Goal: Find specific page/section: Find specific page/section

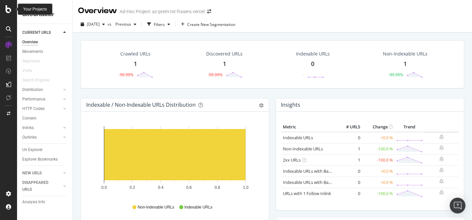
click at [7, 10] on icon at bounding box center [9, 9] width 6 height 8
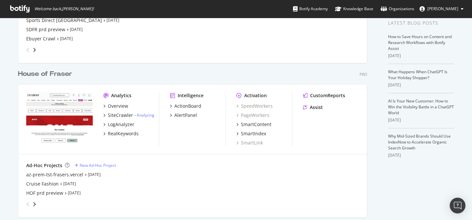
scroll to position [311, 0]
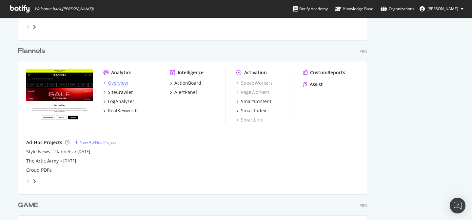
click at [114, 83] on div "Overview" at bounding box center [118, 83] width 20 height 7
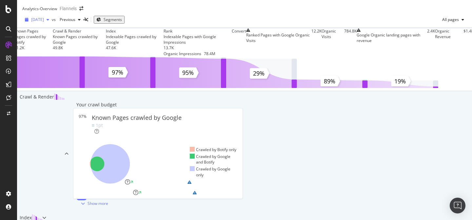
click at [44, 22] on span "[DATE]" at bounding box center [37, 20] width 13 height 6
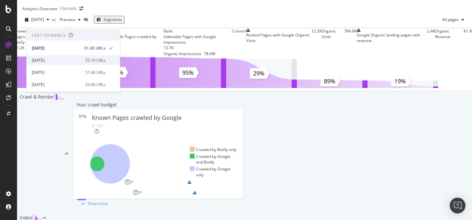
click at [55, 57] on div "[DATE]" at bounding box center [57, 60] width 50 height 6
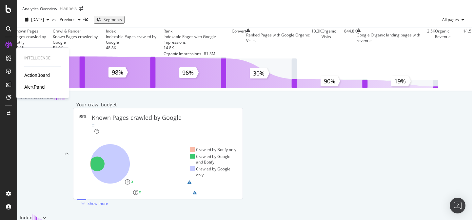
click at [3, 57] on div at bounding box center [3, 58] width 0 height 10
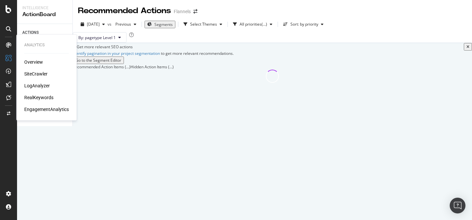
click at [35, 71] on div "SiteCrawler" at bounding box center [35, 73] width 23 height 7
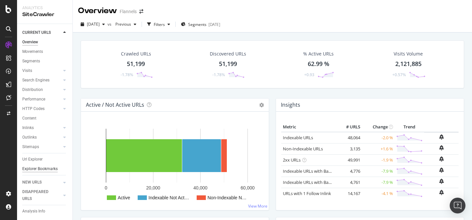
click at [45, 171] on div "Explorer Bookmarks" at bounding box center [39, 168] width 35 height 7
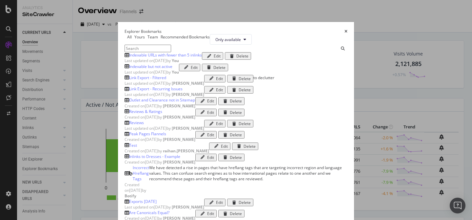
scroll to position [47, 0]
click at [161, 52] on input "modal" at bounding box center [148, 49] width 47 height 8
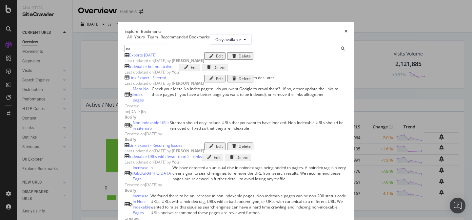
scroll to position [0, 0]
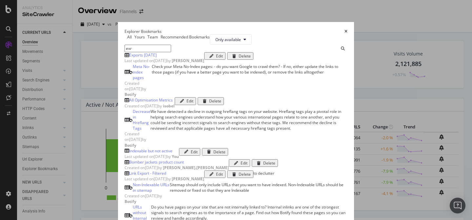
type input "exr"
click at [129, 58] on div "Exports [DATE]" at bounding box center [143, 55] width 28 height 6
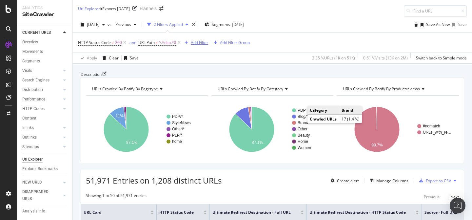
click at [199, 42] on div "Add Filter" at bounding box center [199, 43] width 17 height 6
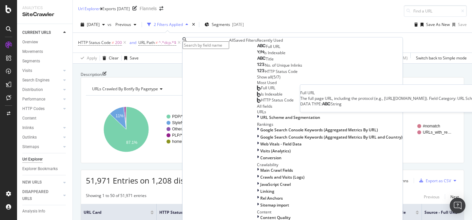
click at [257, 49] on div "Full URL" at bounding box center [268, 46] width 23 height 5
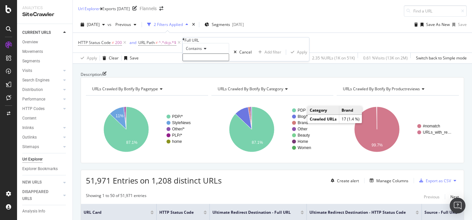
click at [209, 61] on input "text" at bounding box center [206, 57] width 47 height 8
type input "gift"
click at [297, 57] on div "Apply" at bounding box center [302, 54] width 10 height 6
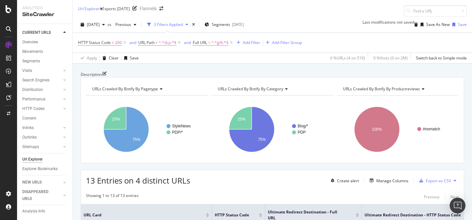
scroll to position [131, 0]
